Goal: Transaction & Acquisition: Purchase product/service

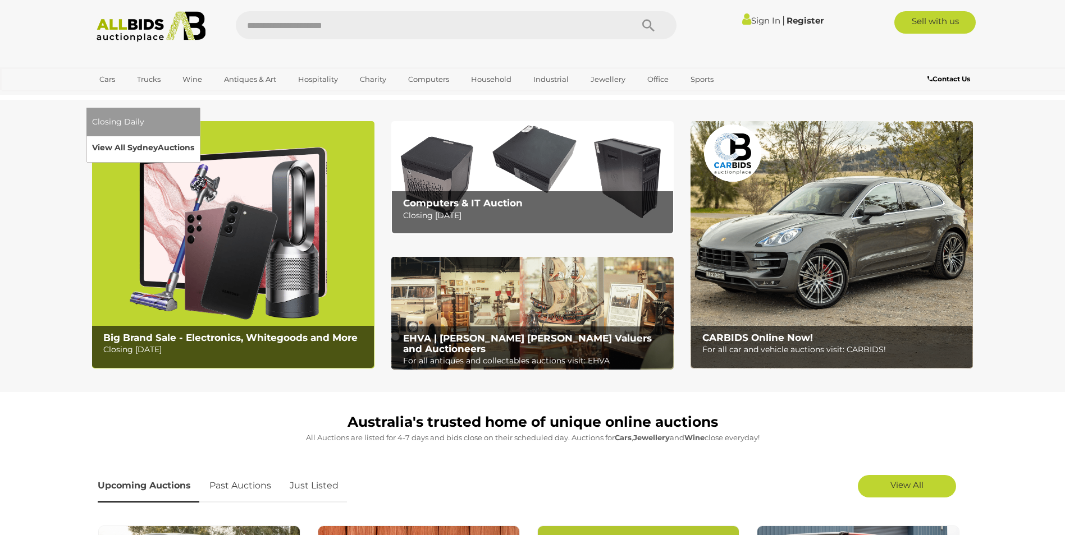
click at [194, 139] on link "View All Sydney Auctions" at bounding box center [143, 147] width 102 height 17
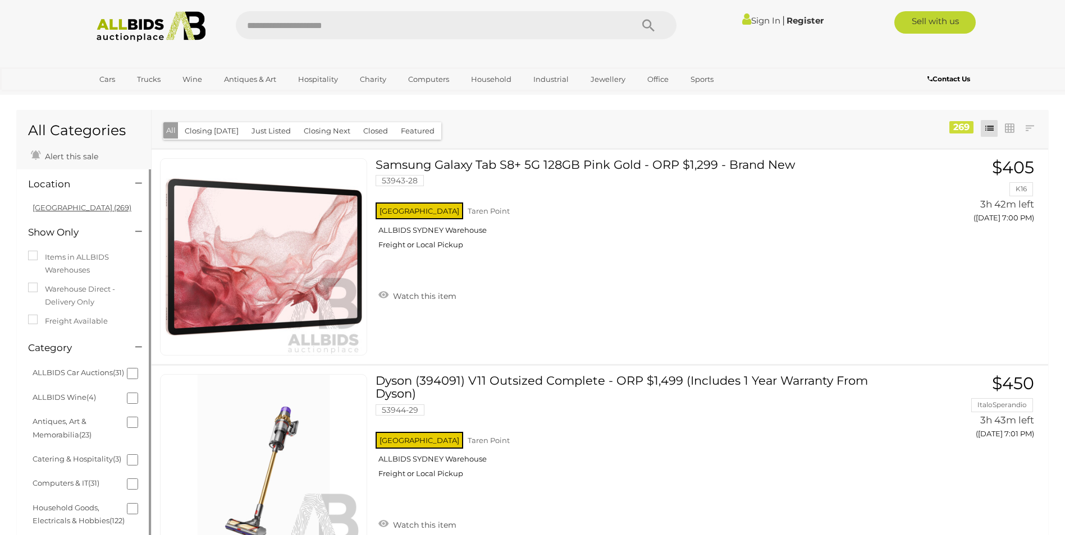
click at [56, 207] on link "[GEOGRAPHIC_DATA] (269)" at bounding box center [82, 207] width 99 height 9
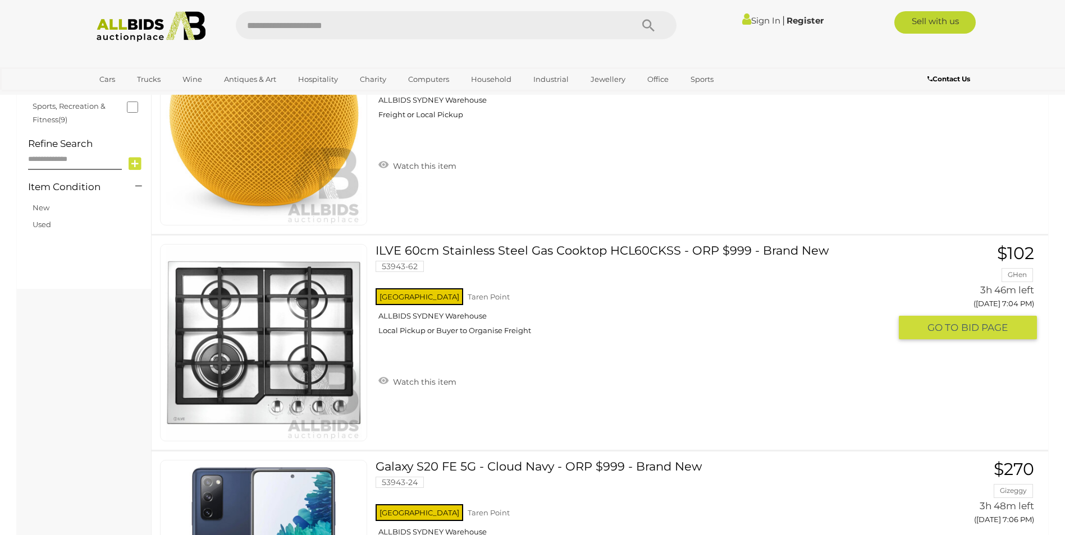
scroll to position [673, 0]
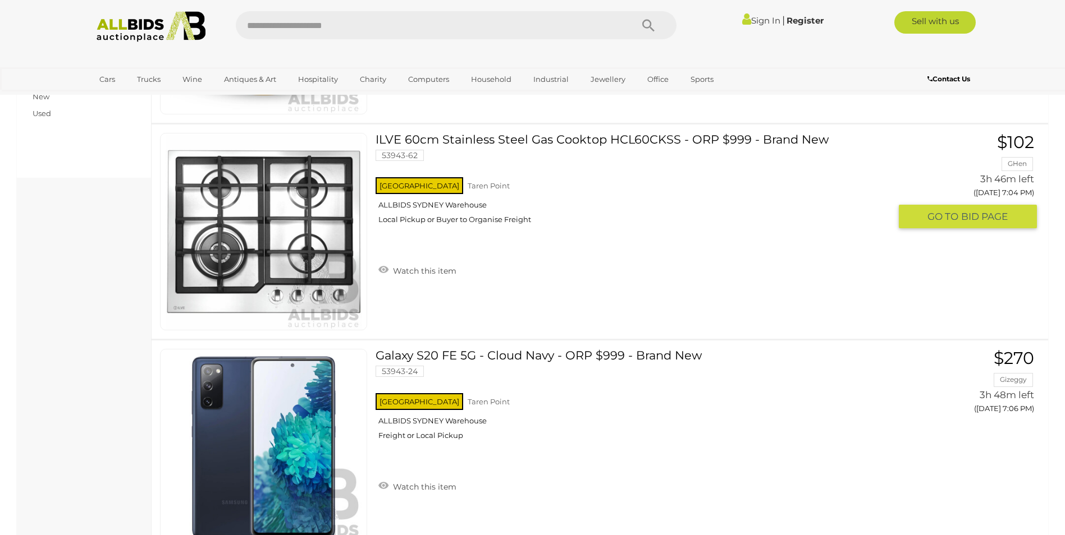
click at [484, 143] on link "ILVE 60cm Stainless Steel Gas Cooktop HCL60CKSS - ORP $999 - Brand New 53943-62…" at bounding box center [637, 183] width 506 height 100
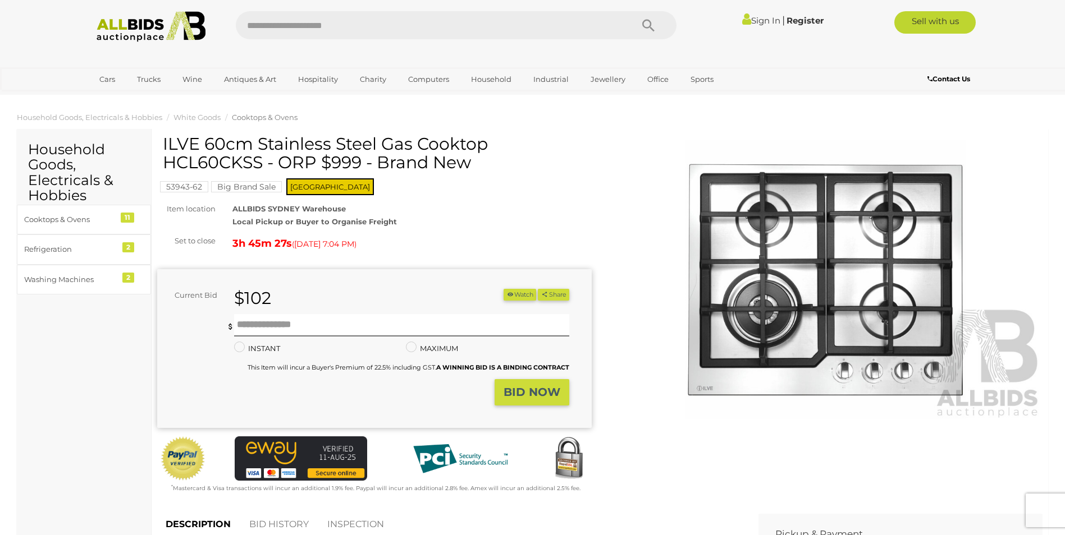
drag, startPoint x: 164, startPoint y: 137, endPoint x: 506, endPoint y: 142, distance: 342.4
click at [506, 142] on h1 "ILVE 60cm Stainless Steel Gas Cooktop HCL60CKSS - ORP $999 - Brand New" at bounding box center [376, 153] width 426 height 37
drag, startPoint x: 506, startPoint y: 142, endPoint x: 425, endPoint y: 137, distance: 80.9
copy h1 "ILVE 60cm Stainless Steel Gas Cooktop"
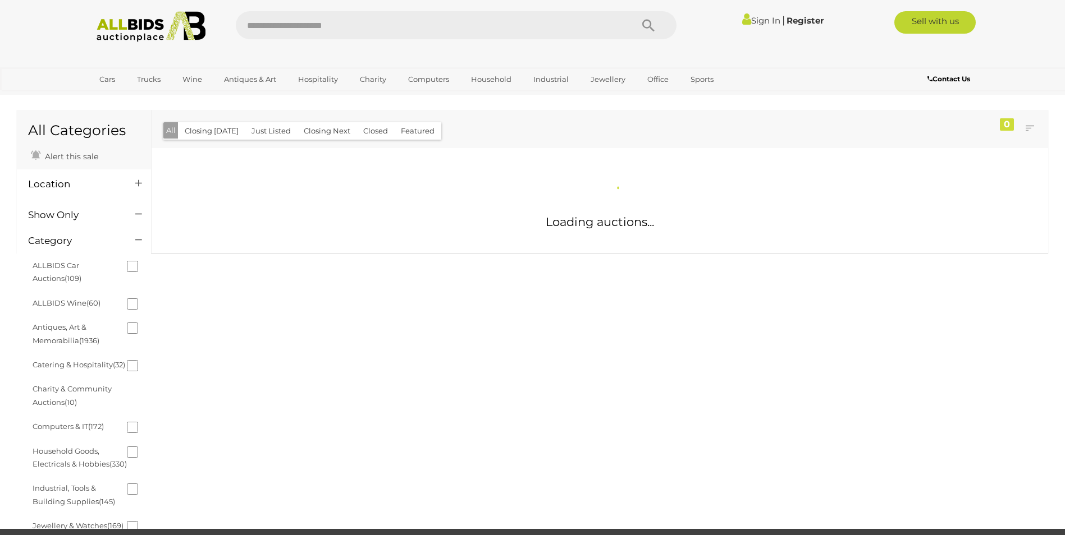
scroll to position [568, 0]
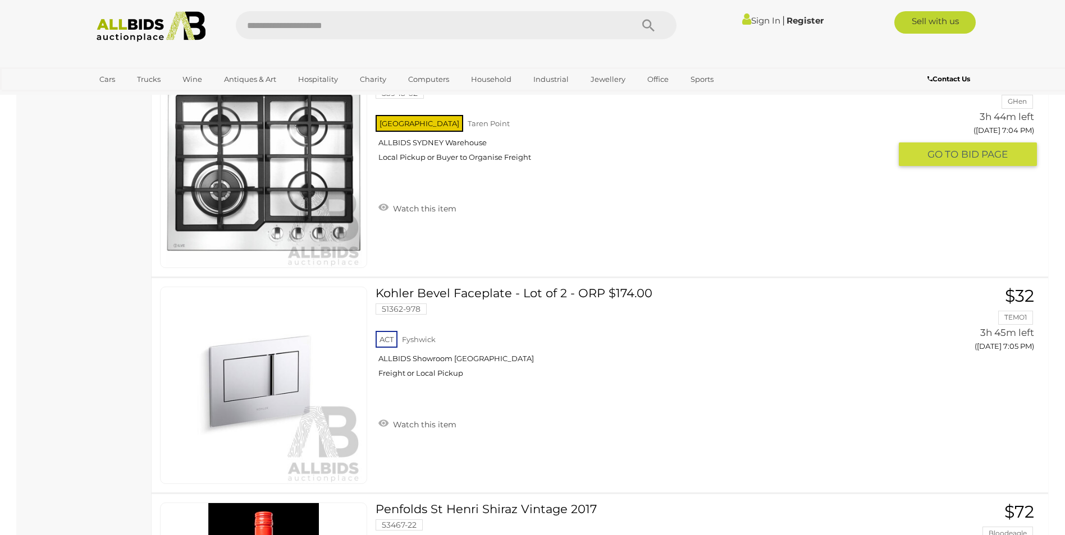
scroll to position [6244, 0]
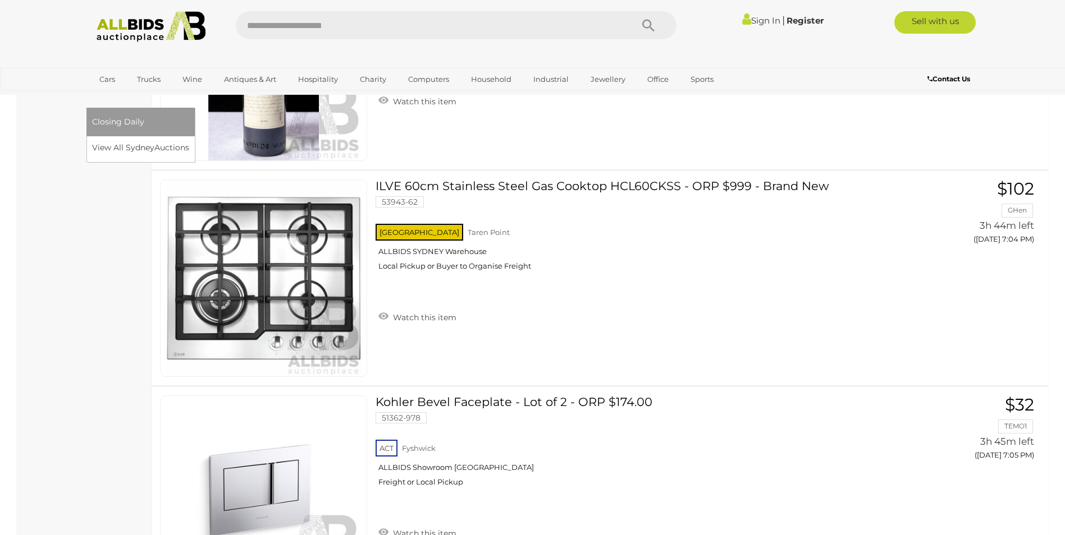
click at [186, 89] on link "[GEOGRAPHIC_DATA]" at bounding box center [139, 98] width 94 height 19
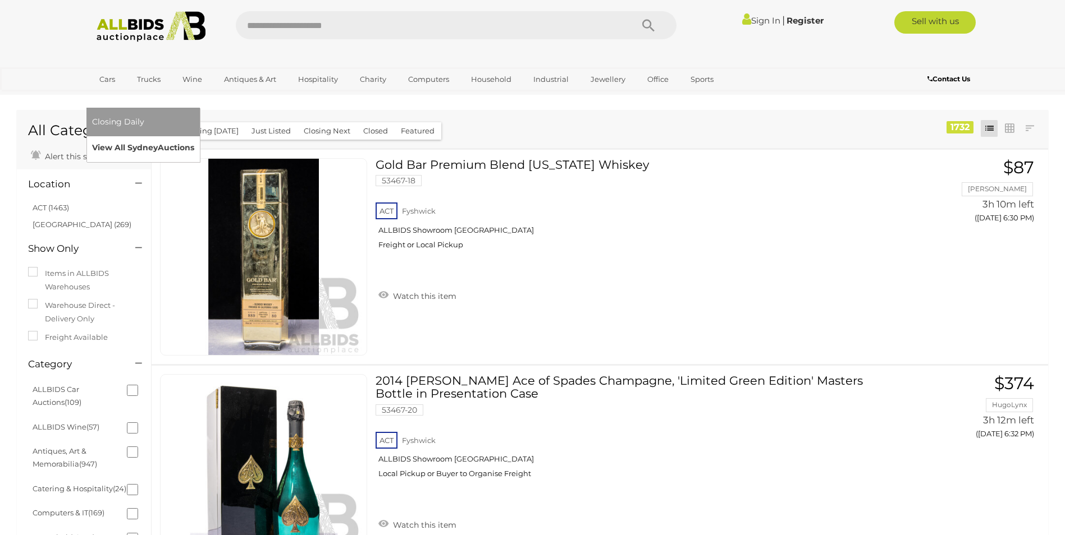
click at [194, 139] on link "View All Sydney Auctions" at bounding box center [143, 147] width 102 height 17
click at [194, 143] on span "Auctions" at bounding box center [176, 148] width 36 height 10
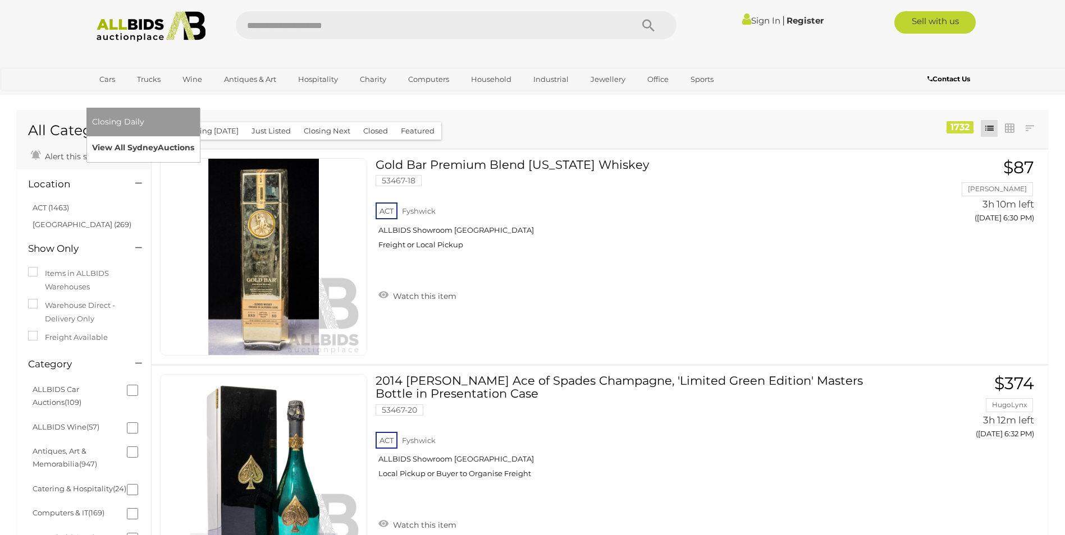
click at [194, 143] on span "Auctions" at bounding box center [176, 148] width 36 height 10
click at [189, 113] on a=NSW&filter=Cronulla-Sutherland&filter=TAREN%20POINT"] "Closing Daily" at bounding box center [140, 121] width 97 height 17
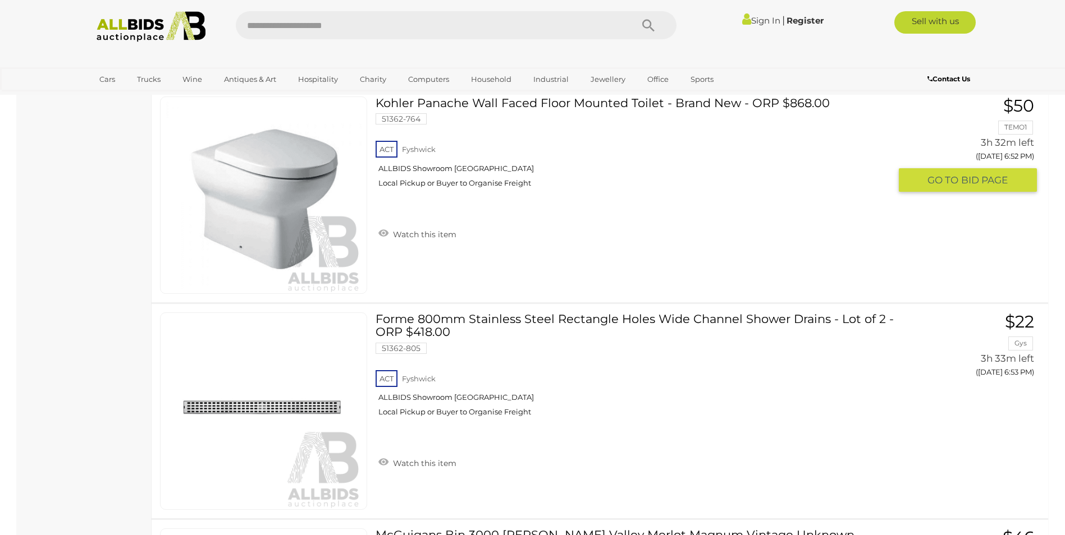
scroll to position [3143, 0]
